Goal: Communication & Community: Answer question/provide support

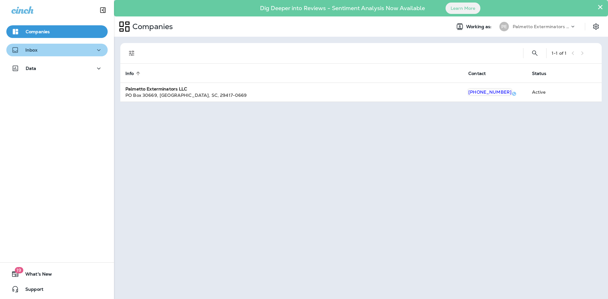
click at [87, 51] on div "Inbox" at bounding box center [56, 50] width 91 height 8
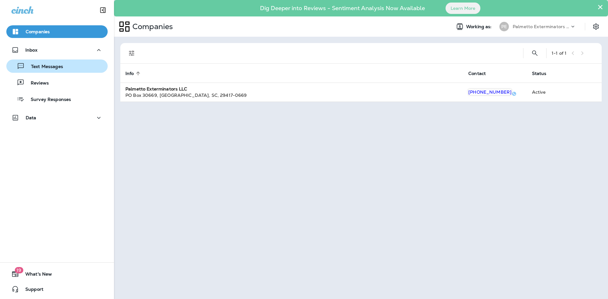
click at [72, 69] on div "Text Messages" at bounding box center [57, 66] width 96 height 10
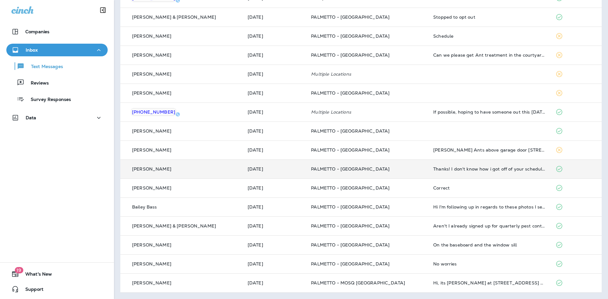
scroll to position [12, 0]
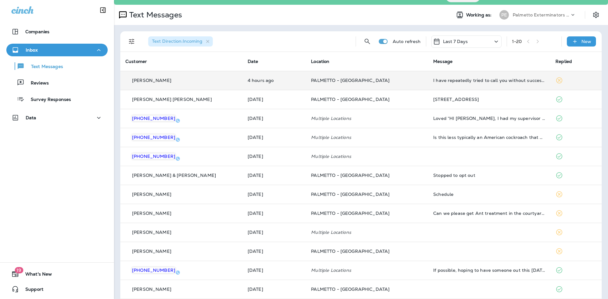
click at [381, 82] on p "PALMETTO - [GEOGRAPHIC_DATA]" at bounding box center [367, 80] width 112 height 5
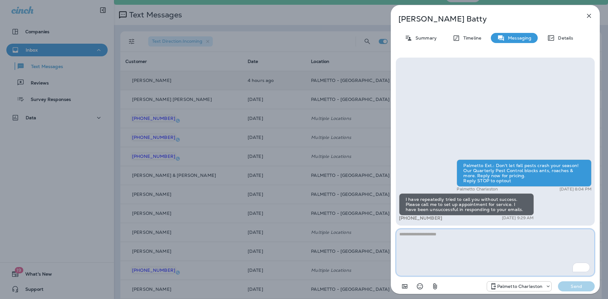
click at [459, 248] on textarea "To enrich screen reader interactions, please activate Accessibility in Grammarl…" at bounding box center [495, 253] width 199 height 48
type textarea "**********"
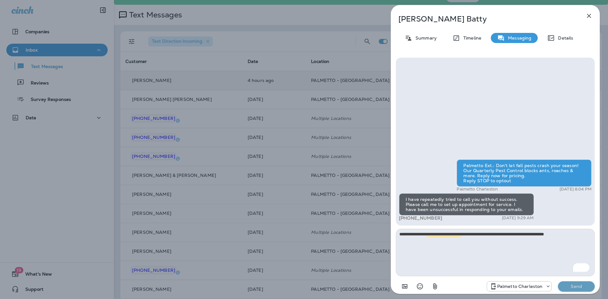
click at [573, 287] on p "Send" at bounding box center [576, 287] width 27 height 6
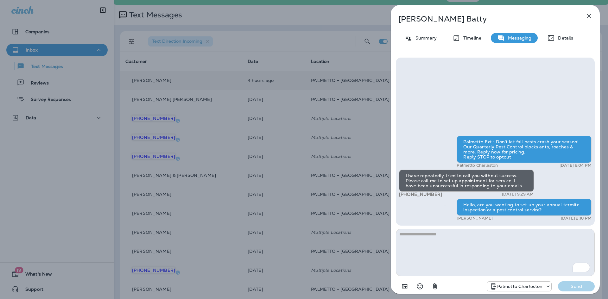
click at [588, 16] on icon "button" at bounding box center [589, 16] width 8 height 8
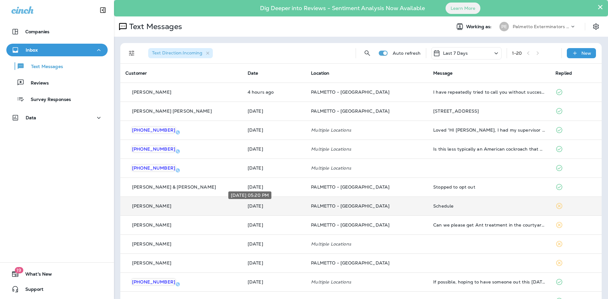
click at [282, 208] on p "[DATE]" at bounding box center [274, 206] width 53 height 5
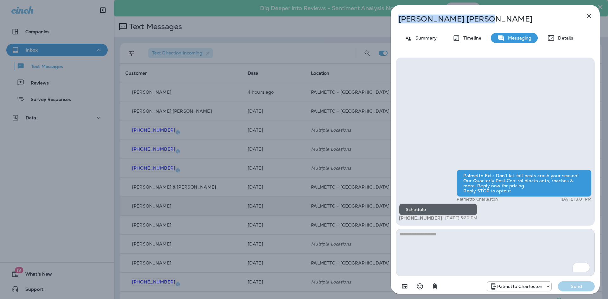
drag, startPoint x: 480, startPoint y: 21, endPoint x: 397, endPoint y: 22, distance: 83.0
click at [397, 22] on div "Susanna Walden" at bounding box center [485, 19] width 188 height 9
copy p "Susanna Walden"
click at [473, 21] on p "Susanna Walden" at bounding box center [485, 19] width 173 height 9
drag, startPoint x: 443, startPoint y: 20, endPoint x: 397, endPoint y: 20, distance: 45.6
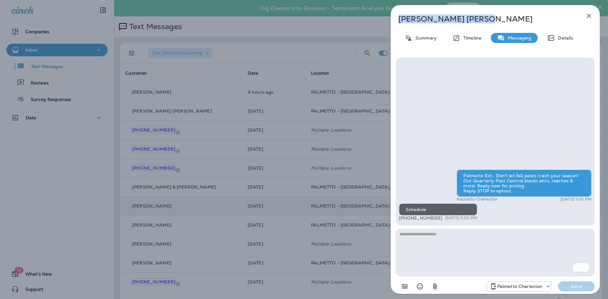
click at [397, 20] on div "Susanna Walden" at bounding box center [485, 19] width 188 height 9
copy p "Susanna Walden"
drag, startPoint x: 590, startPoint y: 15, endPoint x: 587, endPoint y: 18, distance: 4.3
click at [590, 15] on icon "button" at bounding box center [589, 16] width 4 height 4
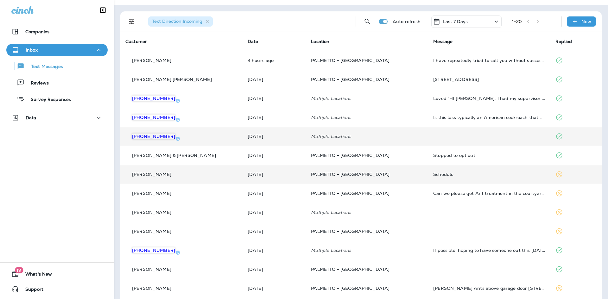
scroll to position [95, 0]
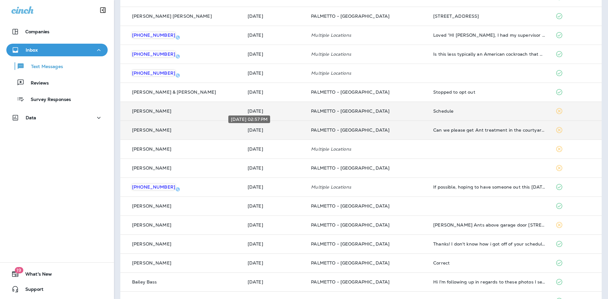
click at [284, 131] on p "[DATE]" at bounding box center [274, 130] width 53 height 5
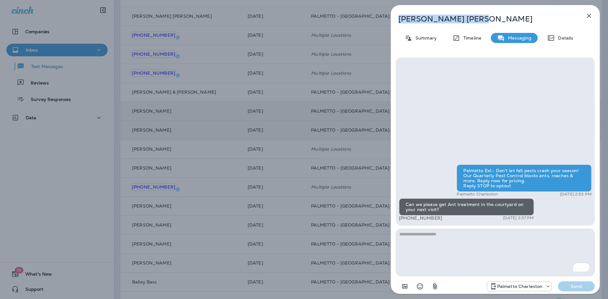
drag, startPoint x: 440, startPoint y: 19, endPoint x: 389, endPoint y: 19, distance: 51.0
click at [389, 19] on div "Rick Mckee Summary Timeline Messaging Details Palmetto Ext.: Don't let fall pes…" at bounding box center [496, 149] width 226 height 299
copy p "Rick Mckee"
click at [441, 237] on textarea "To enrich screen reader interactions, please activate Accessibility in Grammarl…" at bounding box center [495, 253] width 199 height 48
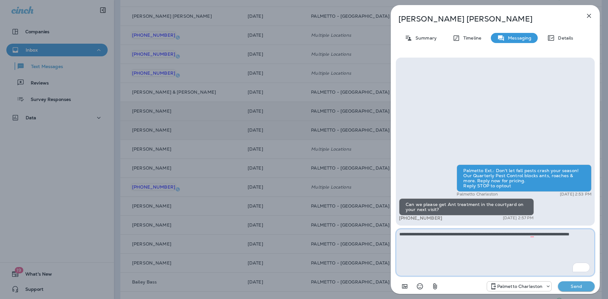
click at [458, 246] on textarea "**********" at bounding box center [495, 253] width 199 height 48
type textarea "**********"
click at [576, 288] on p "Send" at bounding box center [576, 287] width 27 height 6
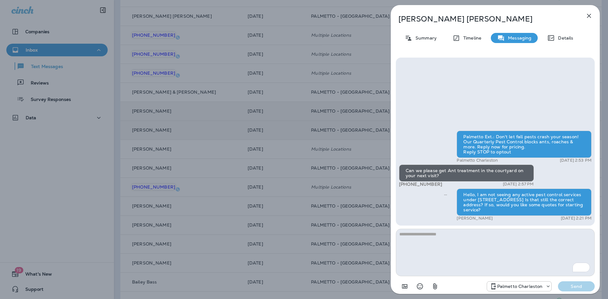
click at [590, 16] on icon "button" at bounding box center [589, 16] width 4 height 4
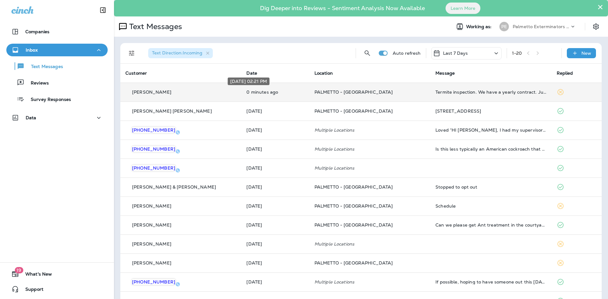
click at [267, 91] on p "0 minutes ago" at bounding box center [275, 92] width 58 height 5
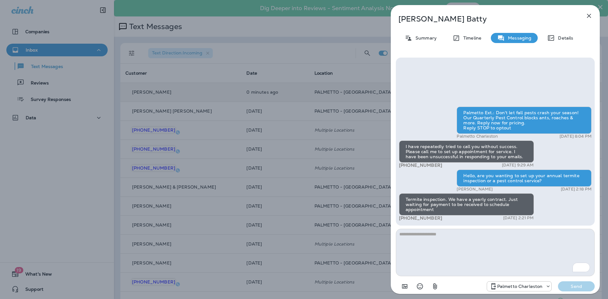
click at [426, 244] on textarea "To enrich screen reader interactions, please activate Accessibility in Grammarl…" at bounding box center [495, 253] width 199 height 48
click at [451, 244] on textarea "To enrich screen reader interactions, please activate Accessibility in Grammarl…" at bounding box center [495, 253] width 199 height 48
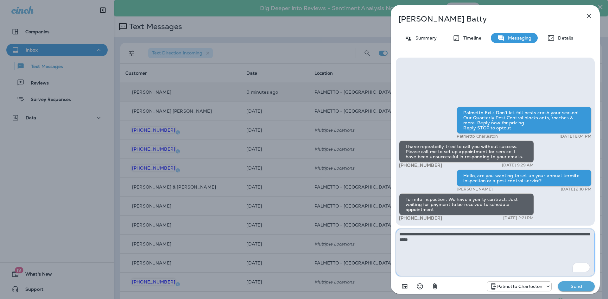
type textarea "**********"
click at [571, 289] on p "Send" at bounding box center [576, 287] width 27 height 6
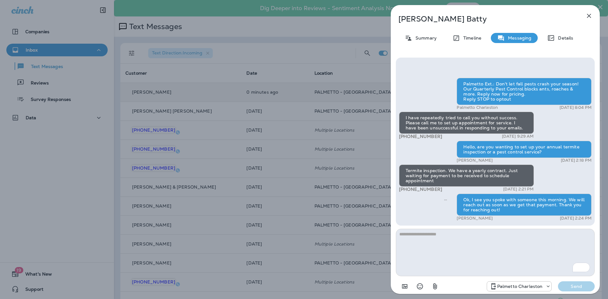
click at [591, 16] on icon "button" at bounding box center [589, 16] width 8 height 8
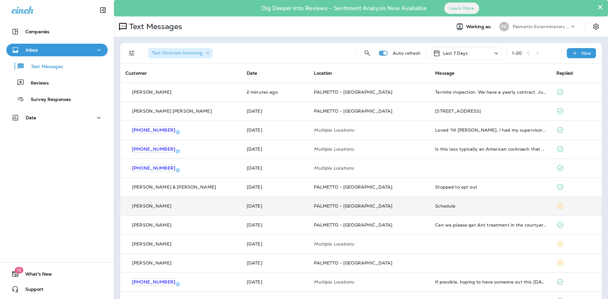
click at [512, 208] on div "Schedule" at bounding box center [490, 206] width 111 height 5
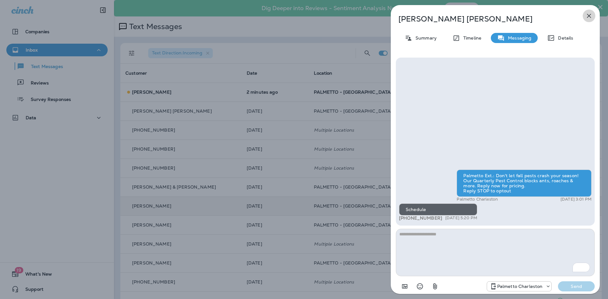
click at [590, 16] on icon "button" at bounding box center [589, 16] width 4 height 4
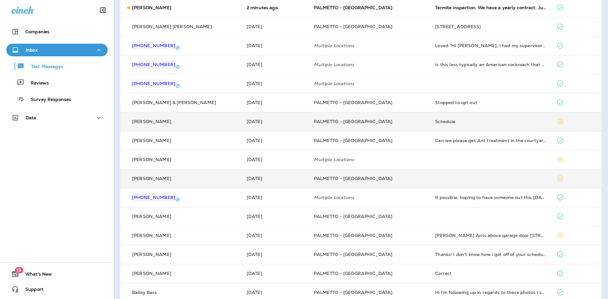
scroll to position [95, 0]
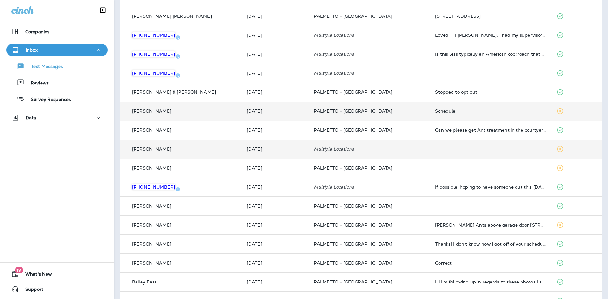
click at [266, 152] on td "[DATE]" at bounding box center [275, 149] width 67 height 19
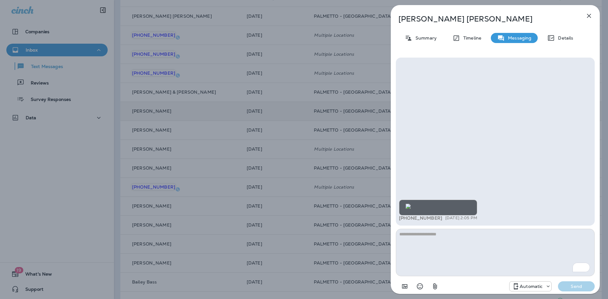
click at [411, 204] on img at bounding box center [408, 206] width 5 height 5
click at [589, 14] on icon "button" at bounding box center [589, 16] width 8 height 8
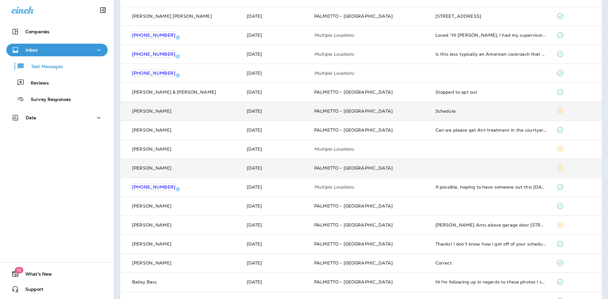
click at [189, 171] on div "[PERSON_NAME]" at bounding box center [180, 168] width 111 height 7
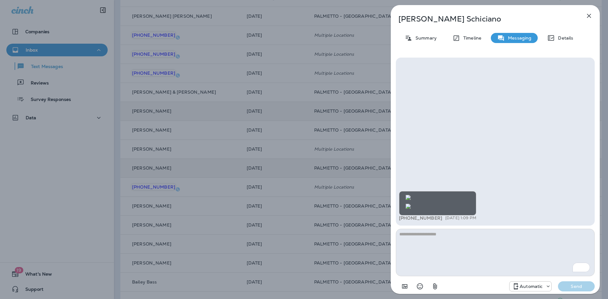
click at [411, 195] on img at bounding box center [408, 197] width 5 height 5
click at [587, 16] on icon "button" at bounding box center [589, 16] width 8 height 8
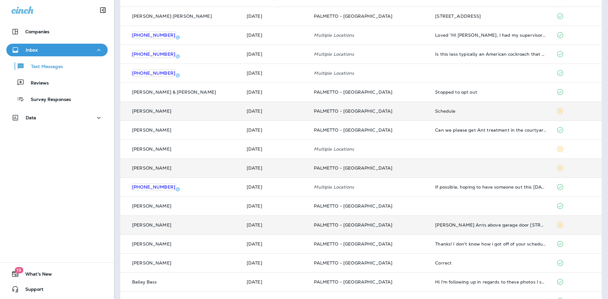
click at [385, 227] on p "PALMETTO - [GEOGRAPHIC_DATA]" at bounding box center [369, 225] width 111 height 5
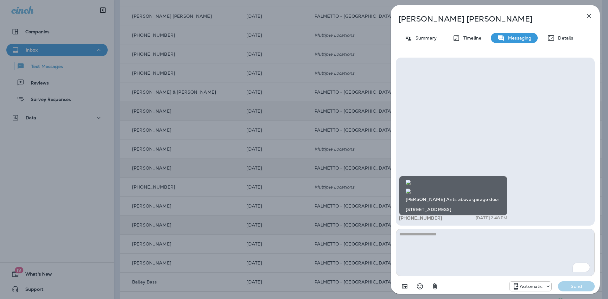
click at [411, 189] on img at bounding box center [408, 191] width 5 height 5
click at [411, 180] on img at bounding box center [408, 182] width 5 height 5
drag, startPoint x: 466, startPoint y: 20, endPoint x: 398, endPoint y: 20, distance: 68.1
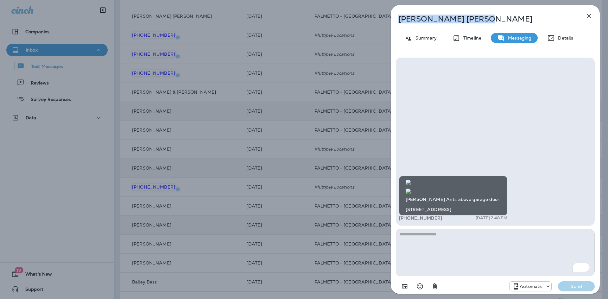
click at [398, 20] on div "[PERSON_NAME]" at bounding box center [485, 19] width 188 height 9
copy p "[PERSON_NAME]"
